Goal: Task Accomplishment & Management: Manage account settings

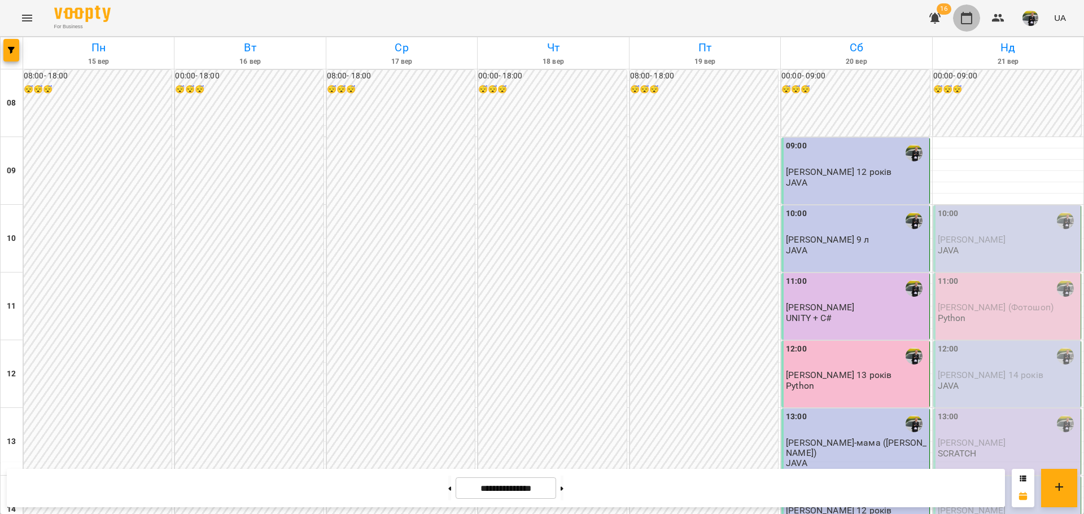
scroll to position [565, 0]
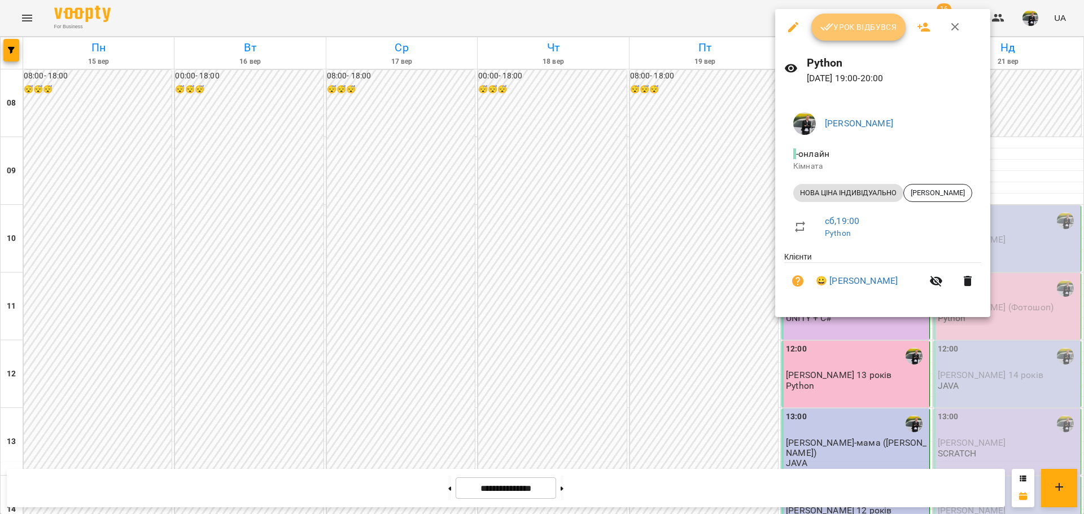
click at [870, 16] on button "Урок відбувся" at bounding box center [858, 27] width 95 height 27
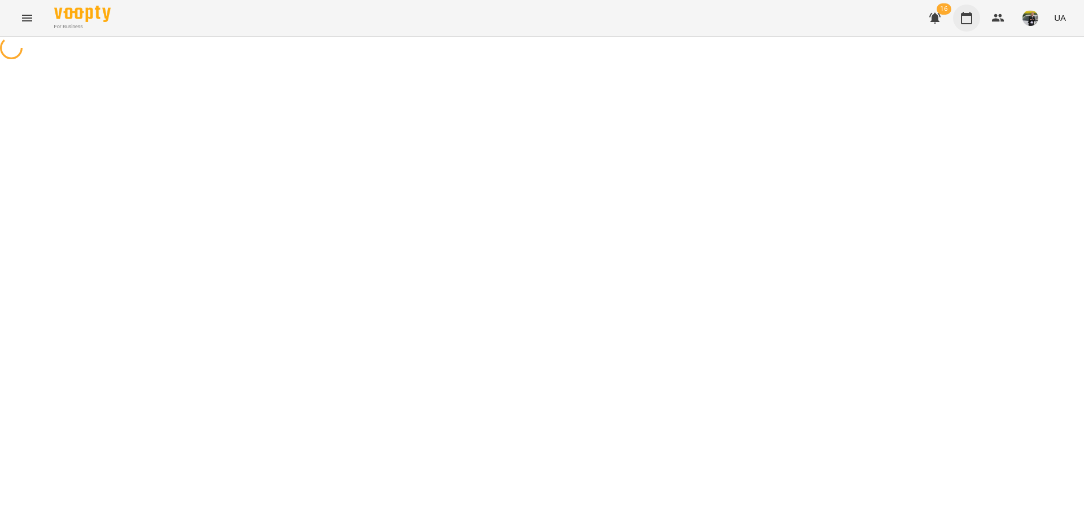
click at [975, 15] on button "button" at bounding box center [966, 18] width 27 height 27
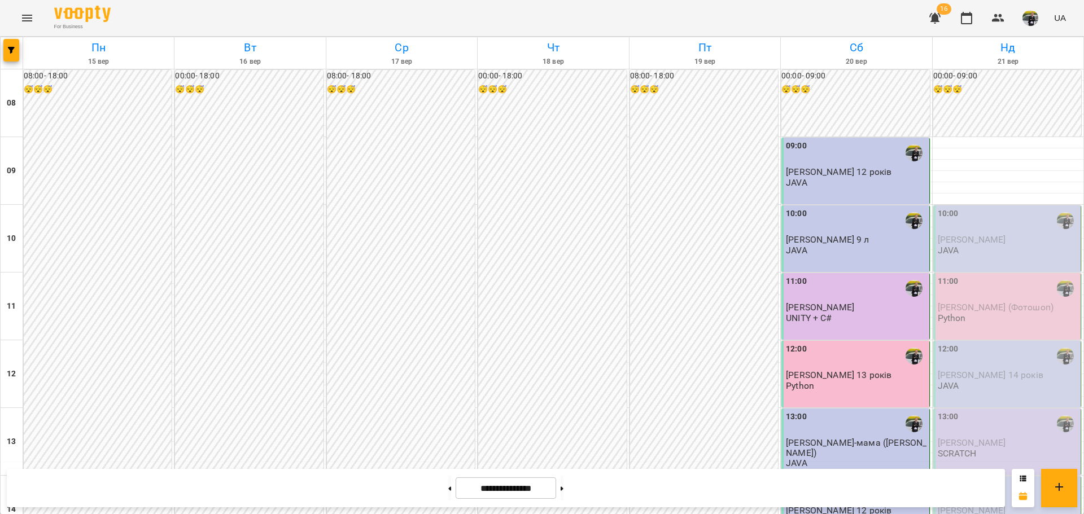
scroll to position [621, 0]
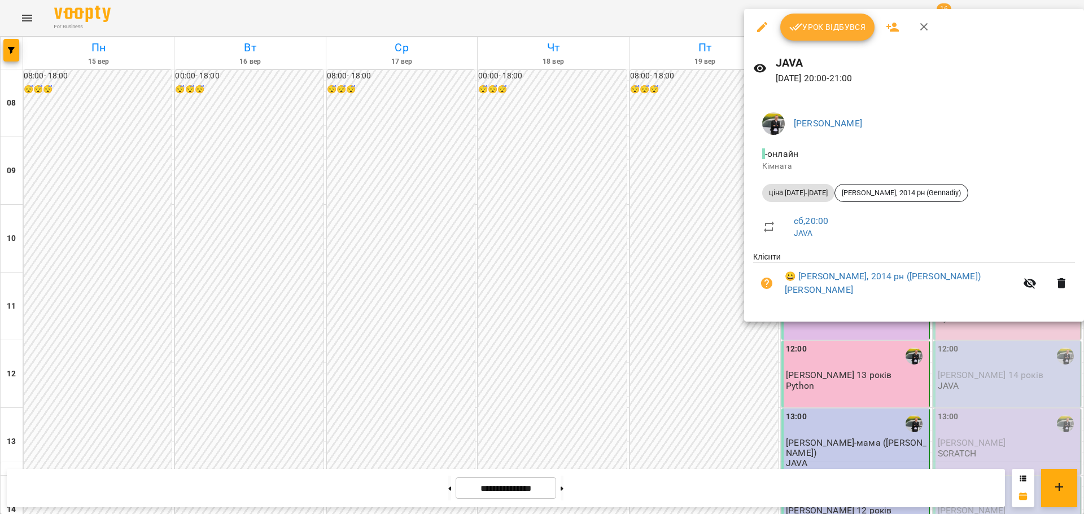
click at [841, 36] on button "Урок відбувся" at bounding box center [827, 27] width 95 height 27
